Goal: Communication & Community: Answer question/provide support

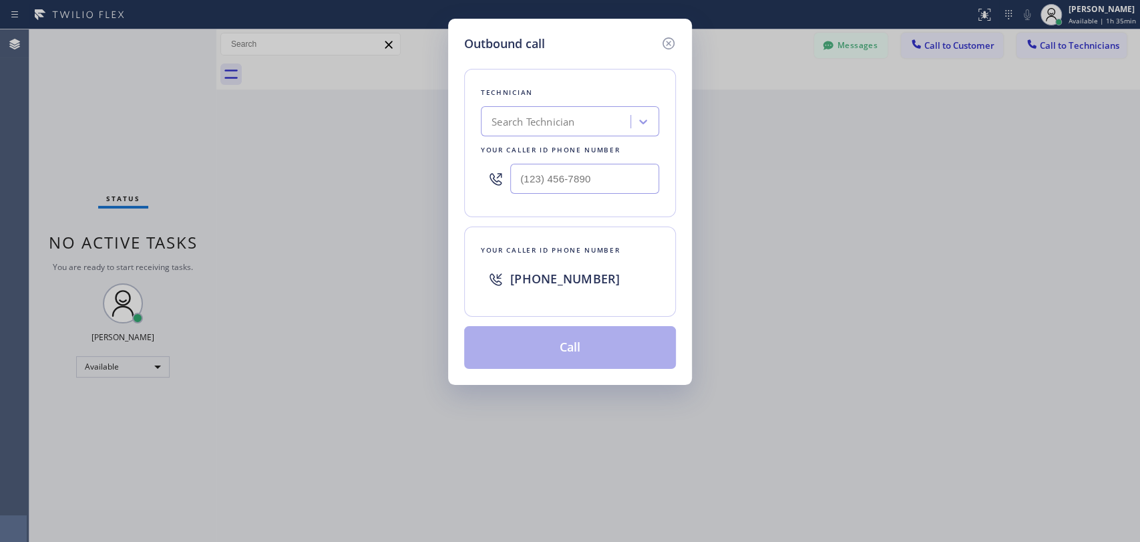
click at [588, 123] on div "Search Technician" at bounding box center [558, 121] width 146 height 23
type input "[PERSON_NAME]"
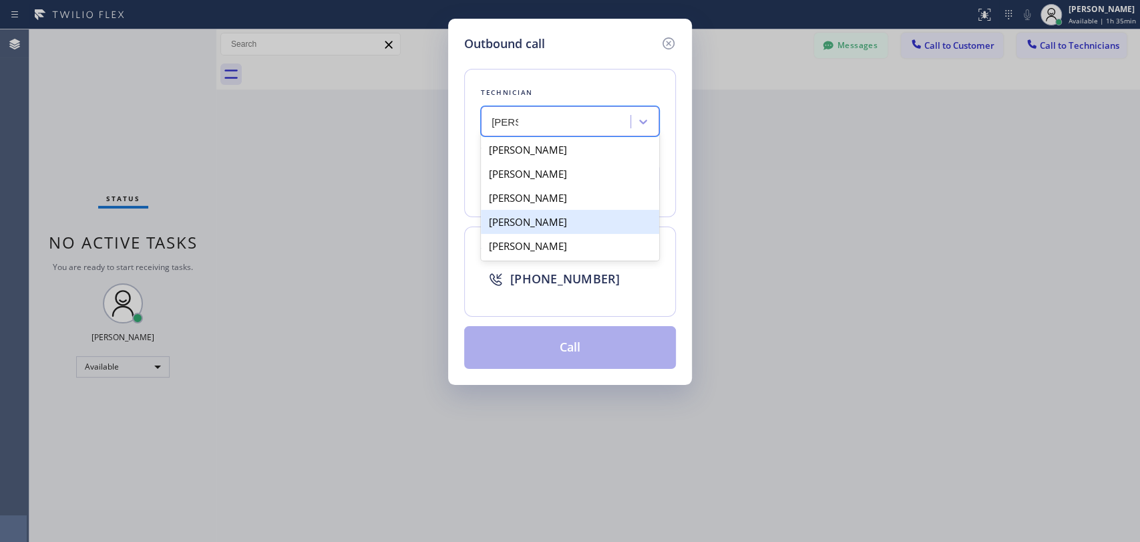
click at [567, 222] on div "[PERSON_NAME]" at bounding box center [570, 222] width 178 height 24
type input "[PHONE_NUMBER]"
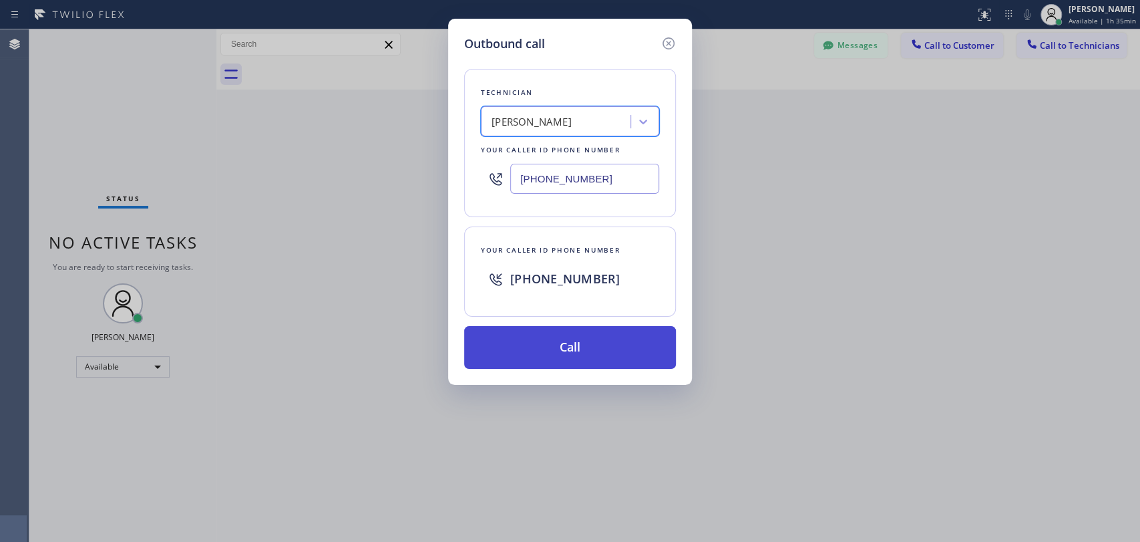
click at [566, 337] on button "Call" at bounding box center [570, 347] width 212 height 43
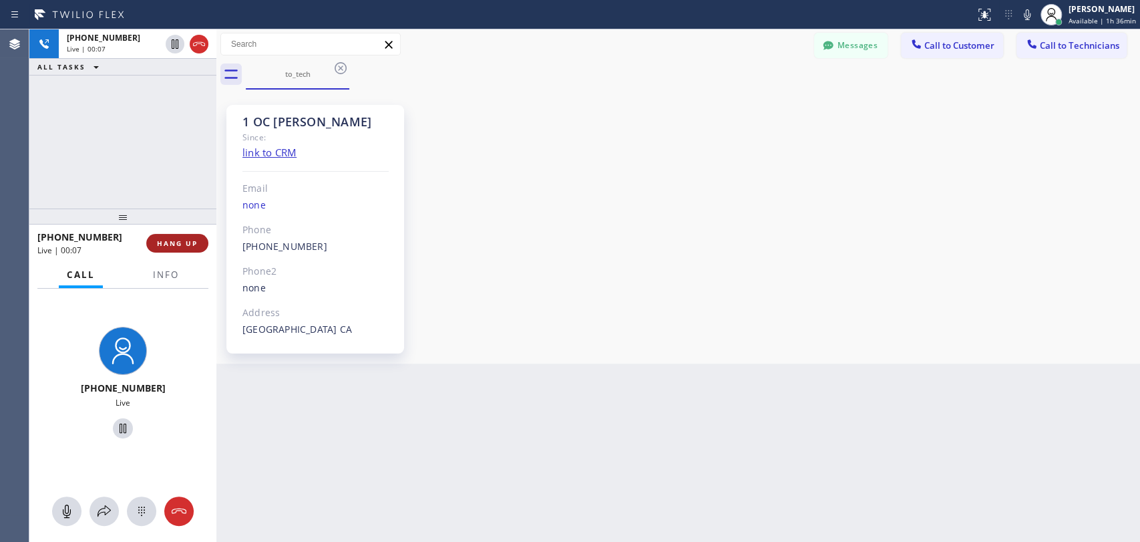
click at [182, 236] on button "HANG UP" at bounding box center [177, 243] width 62 height 19
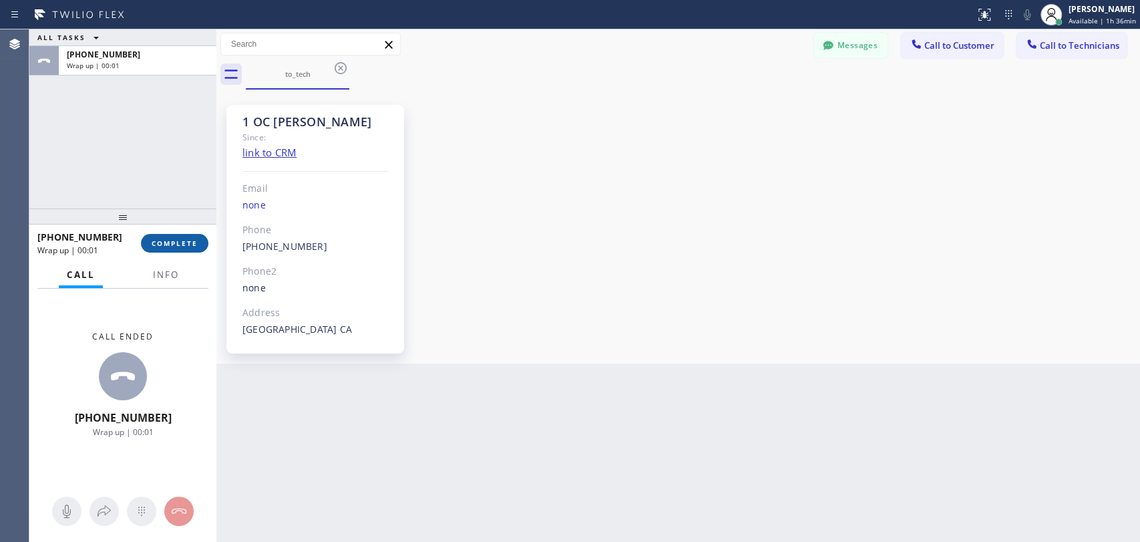
click at [182, 245] on span "COMPLETE" at bounding box center [175, 242] width 46 height 9
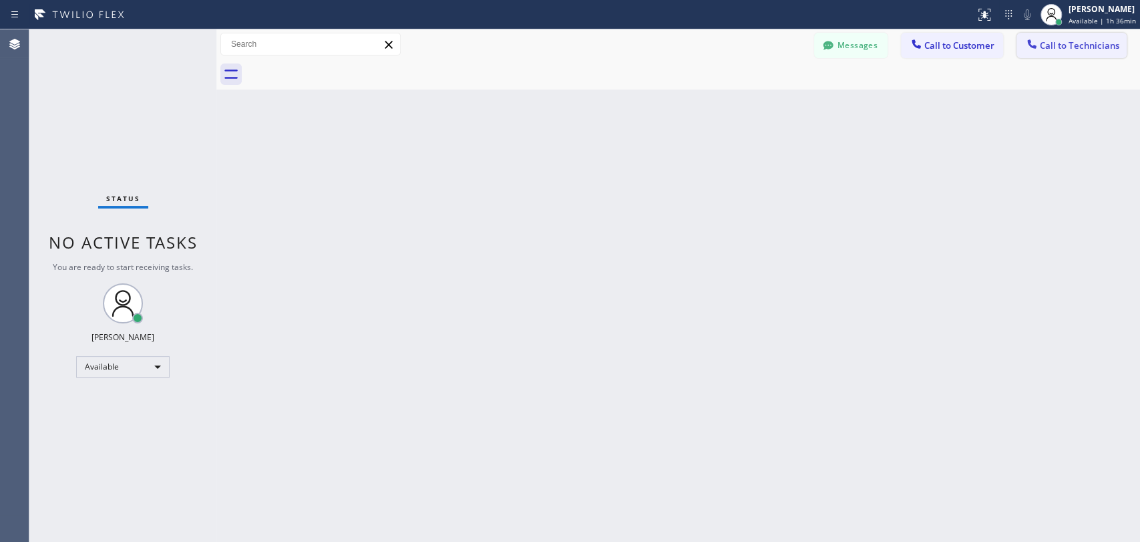
click at [1058, 46] on span "Call to Technicians" at bounding box center [1079, 45] width 79 height 12
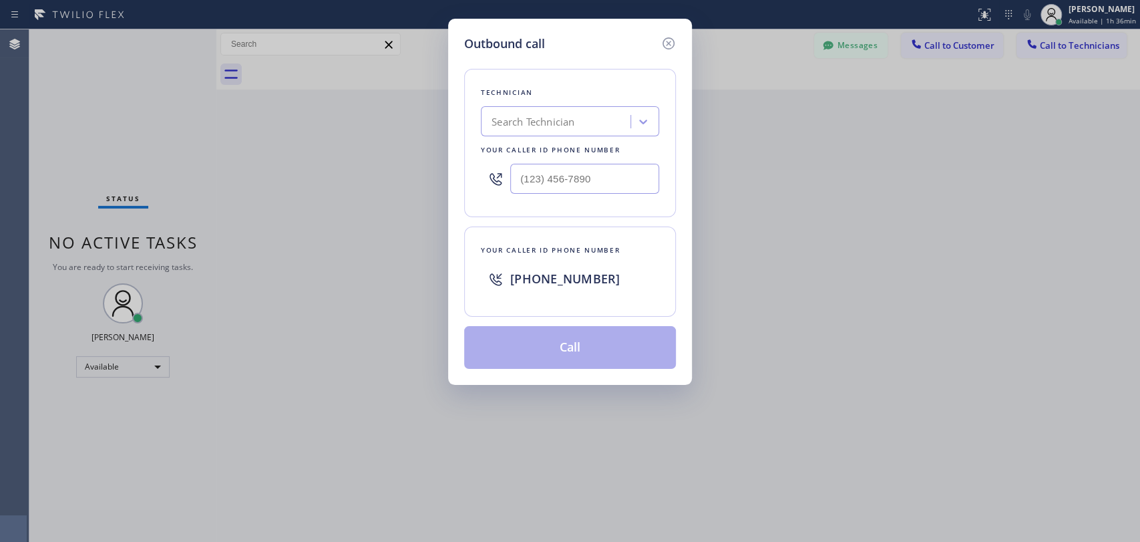
click at [552, 131] on div "Search Technician" at bounding box center [558, 121] width 146 height 23
type input "[PERSON_NAME]"
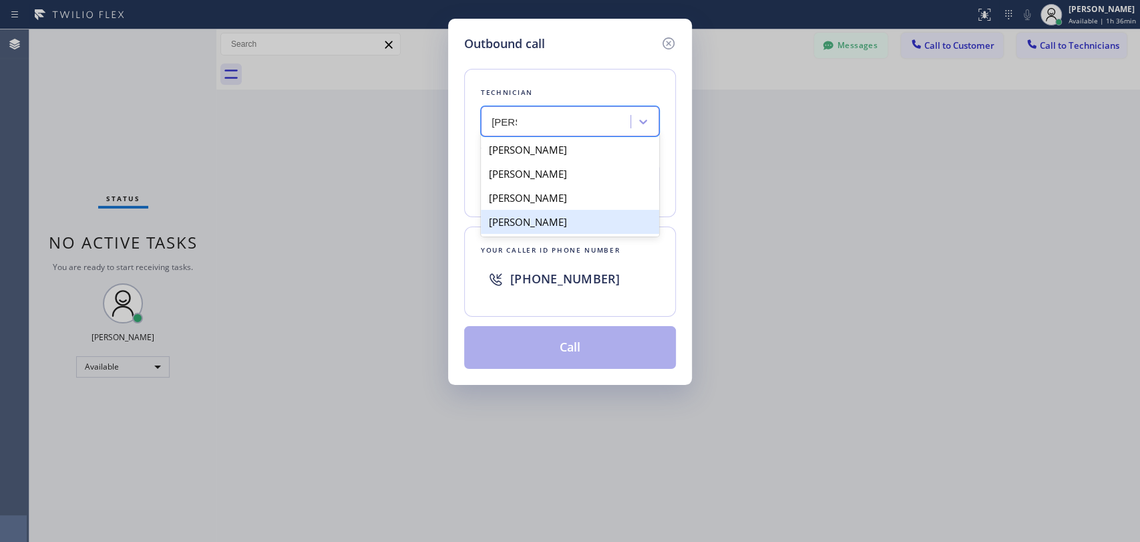
click at [582, 228] on div "[PERSON_NAME]" at bounding box center [570, 222] width 178 height 24
type input "[PHONE_NUMBER]"
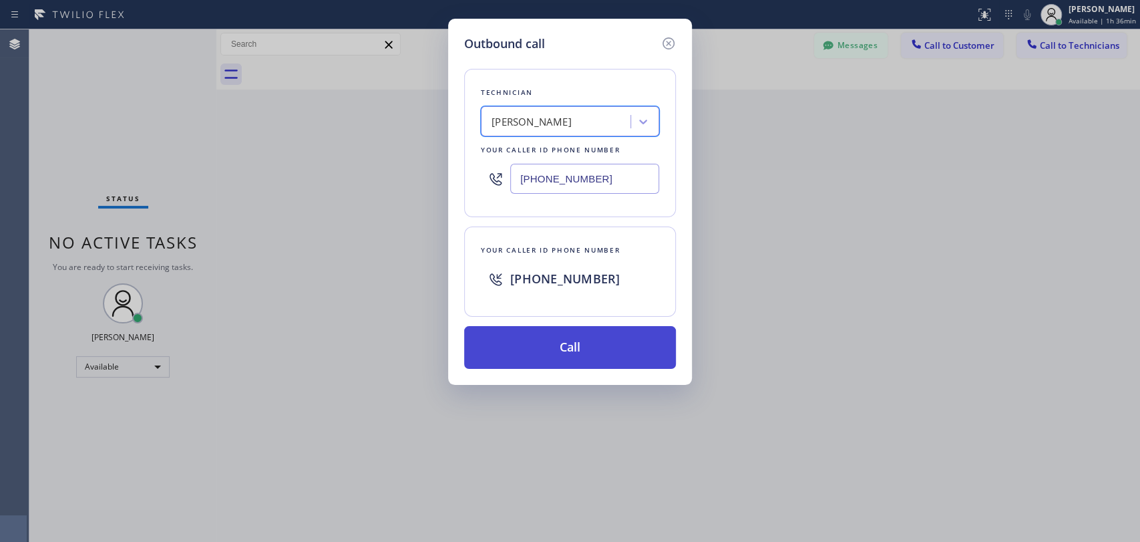
click at [536, 355] on button "Call" at bounding box center [570, 347] width 212 height 43
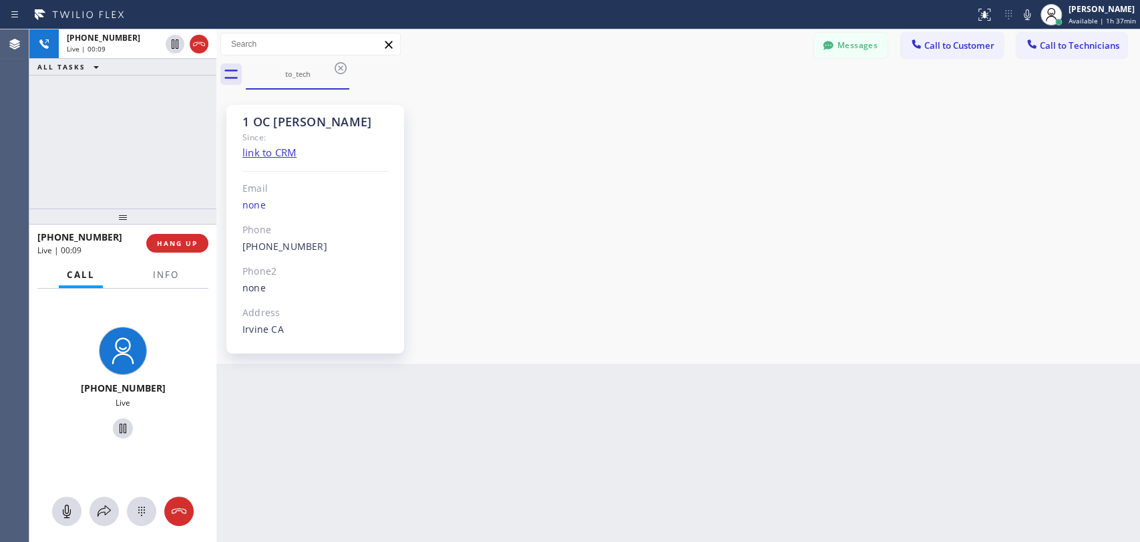
drag, startPoint x: 1032, startPoint y: 284, endPoint x: 1010, endPoint y: 275, distance: 24.3
click at [1032, 284] on div "1 OC [PERSON_NAME] Since: link to CRM Email none Phone [PHONE_NUMBER] Outbound …" at bounding box center [678, 226] width 917 height 267
click at [184, 238] on button "HANG UP" at bounding box center [177, 243] width 62 height 19
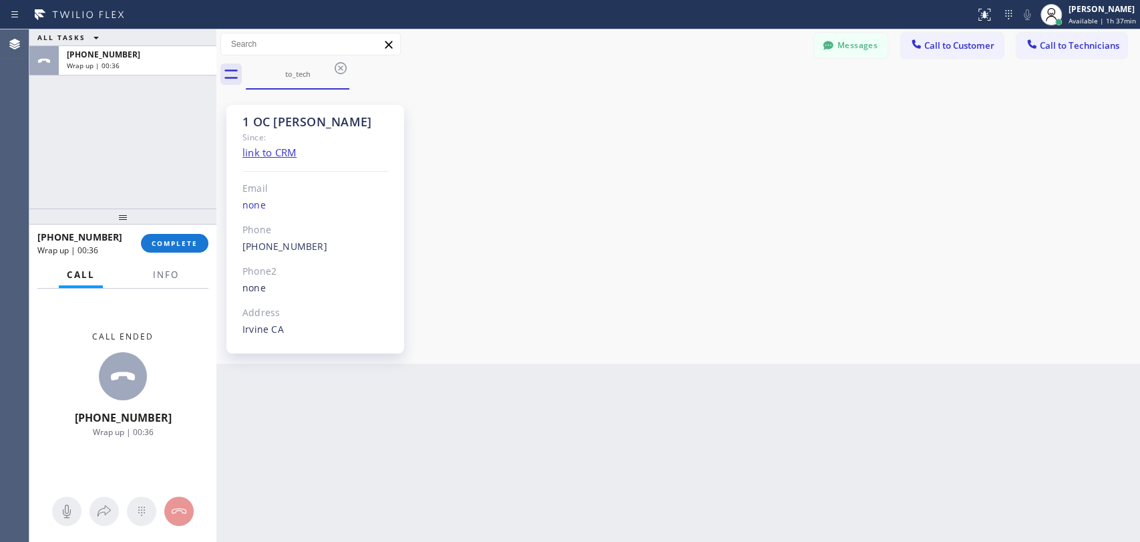
click at [1037, 175] on div "1 OC [PERSON_NAME] Since: link to CRM Email none Phone [PHONE_NUMBER] Outbound …" at bounding box center [678, 226] width 917 height 267
click at [171, 243] on span "COMPLETE" at bounding box center [175, 242] width 46 height 9
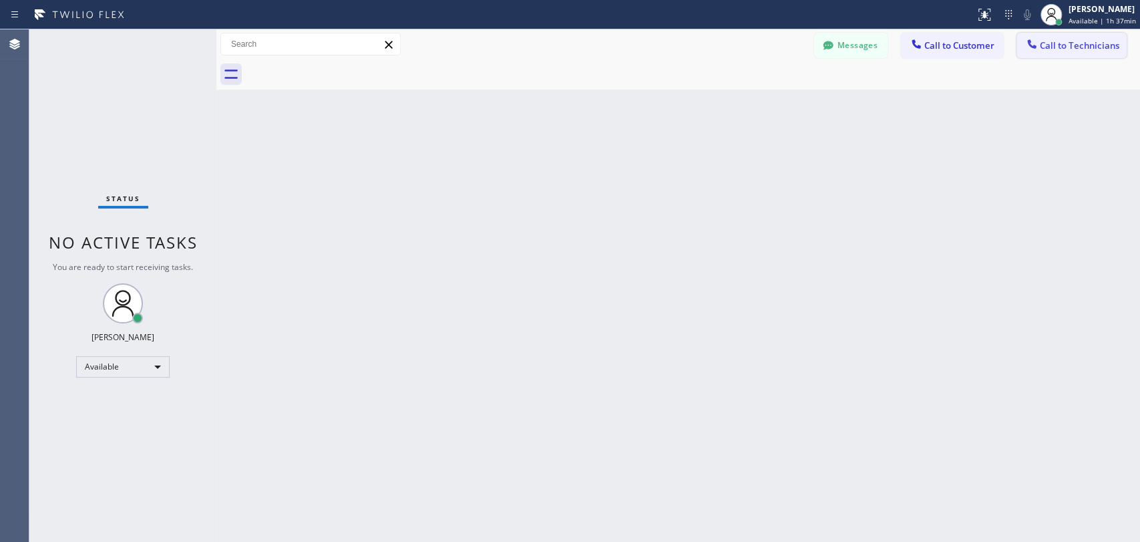
click at [1047, 47] on span "Call to Technicians" at bounding box center [1079, 45] width 79 height 12
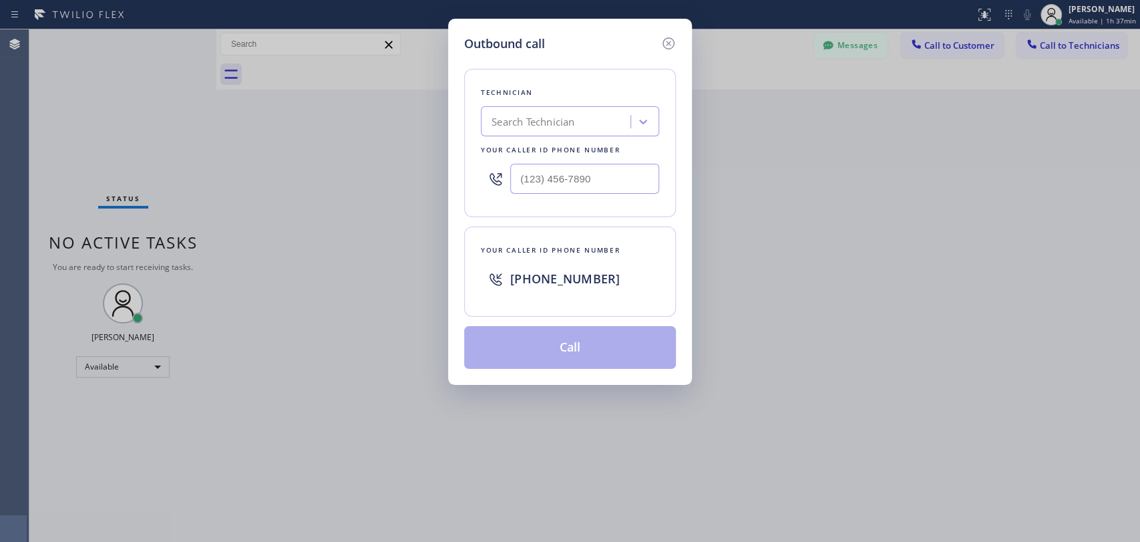
click at [566, 123] on div "Search Technician" at bounding box center [532, 121] width 83 height 15
type input "cj"
click at [562, 151] on div "[PERSON_NAME]" at bounding box center [570, 150] width 178 height 24
type input "[PHONE_NUMBER]"
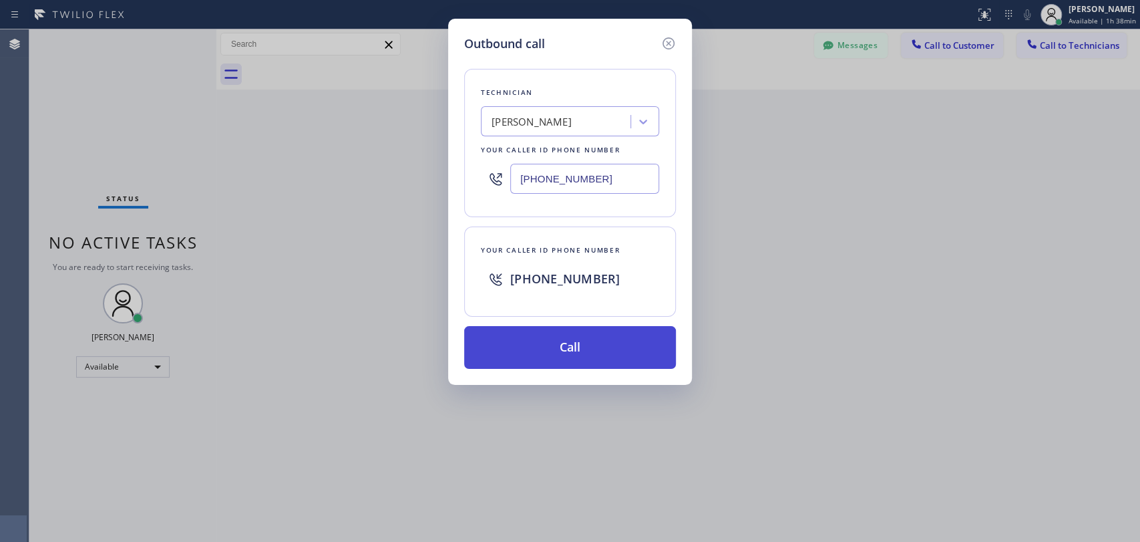
click at [561, 339] on button "Call" at bounding box center [570, 347] width 212 height 43
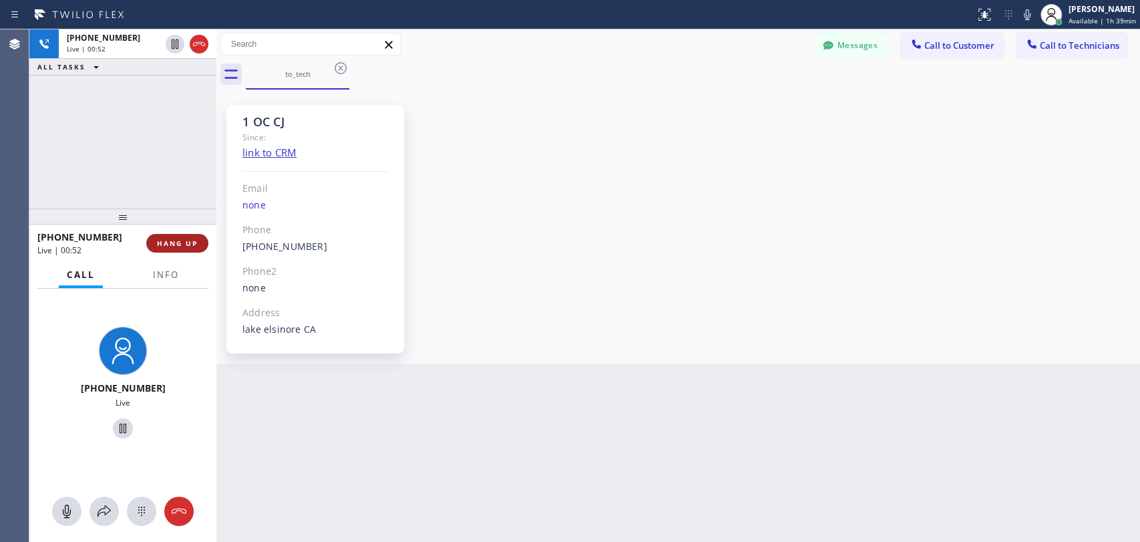
click at [190, 249] on button "HANG UP" at bounding box center [177, 243] width 62 height 19
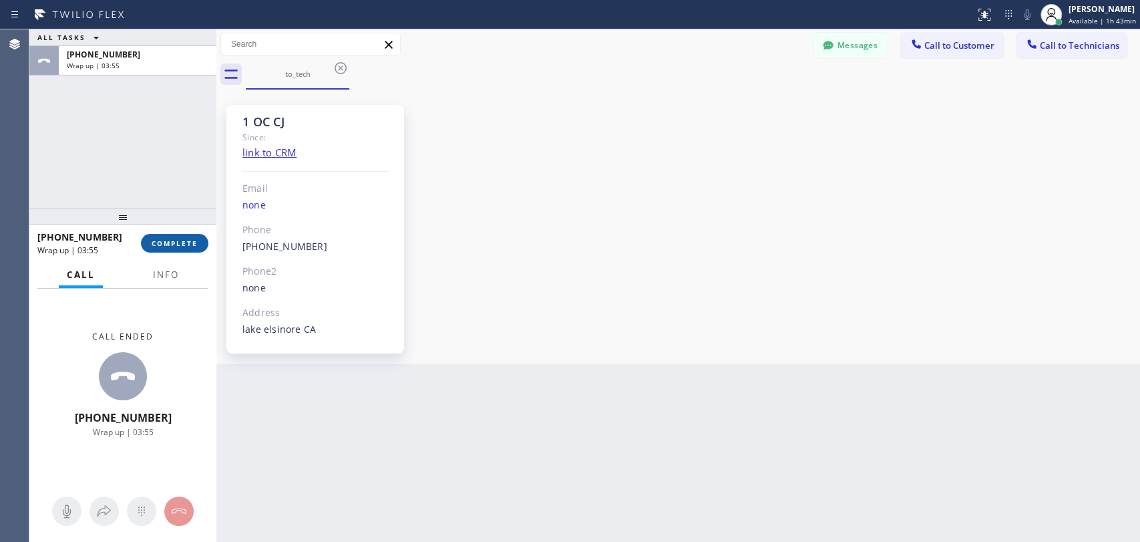
click at [166, 250] on button "COMPLETE" at bounding box center [174, 243] width 67 height 19
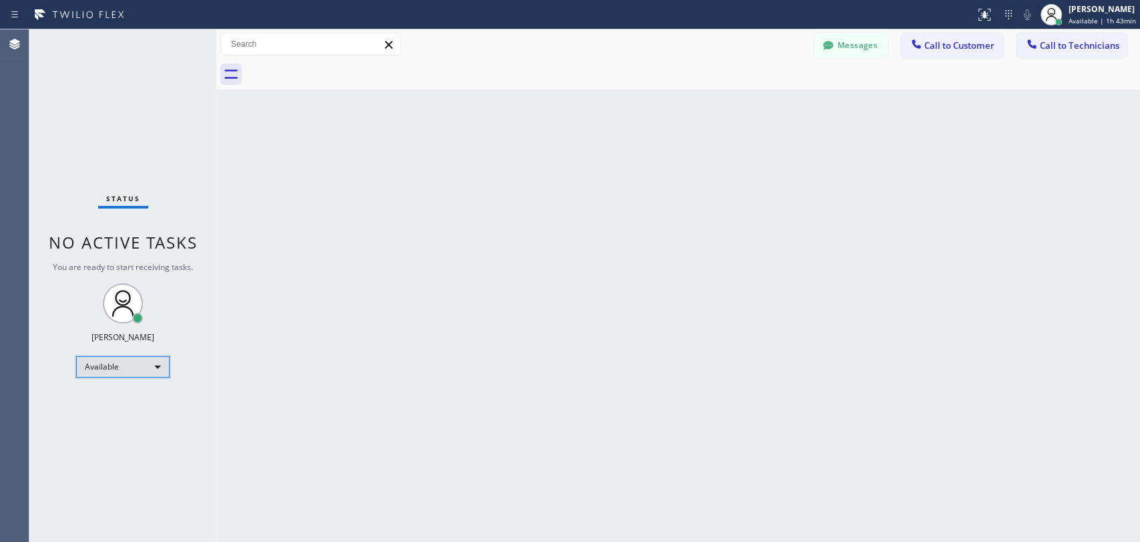
click at [142, 371] on div "Available" at bounding box center [122, 366] width 93 height 21
click at [124, 391] on li "Offline" at bounding box center [122, 384] width 91 height 16
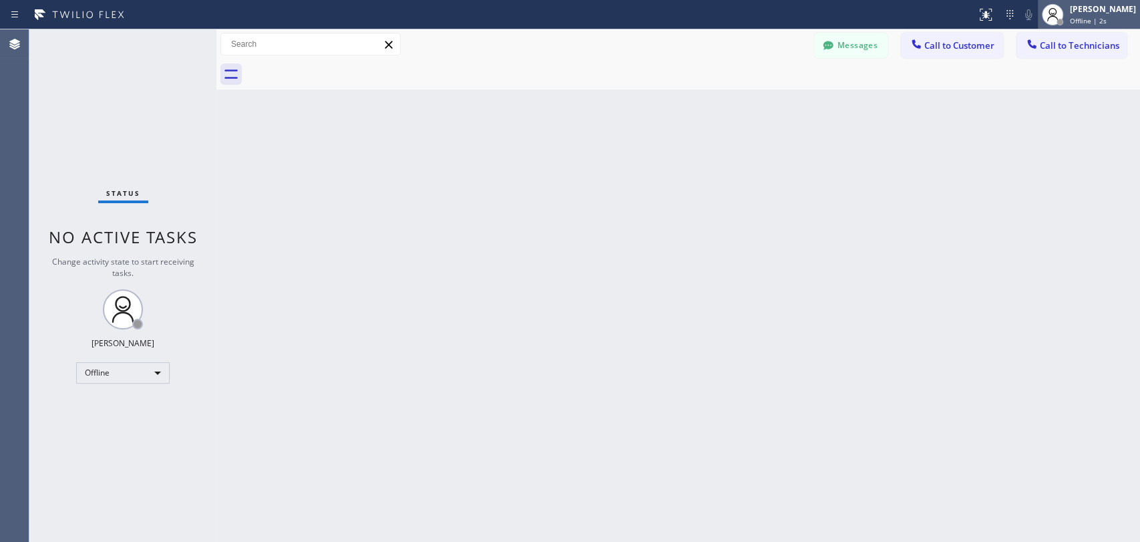
click at [1074, 15] on div "[PERSON_NAME] Offline | 2s" at bounding box center [1103, 14] width 73 height 23
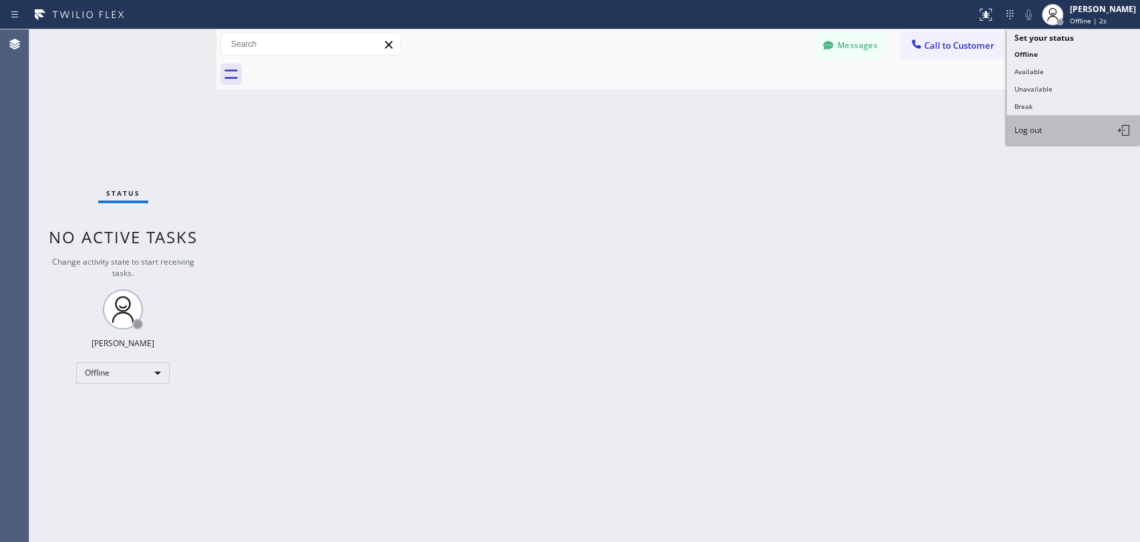
click at [1037, 124] on span "Log out" at bounding box center [1027, 129] width 27 height 11
